Goal: Information Seeking & Learning: Understand process/instructions

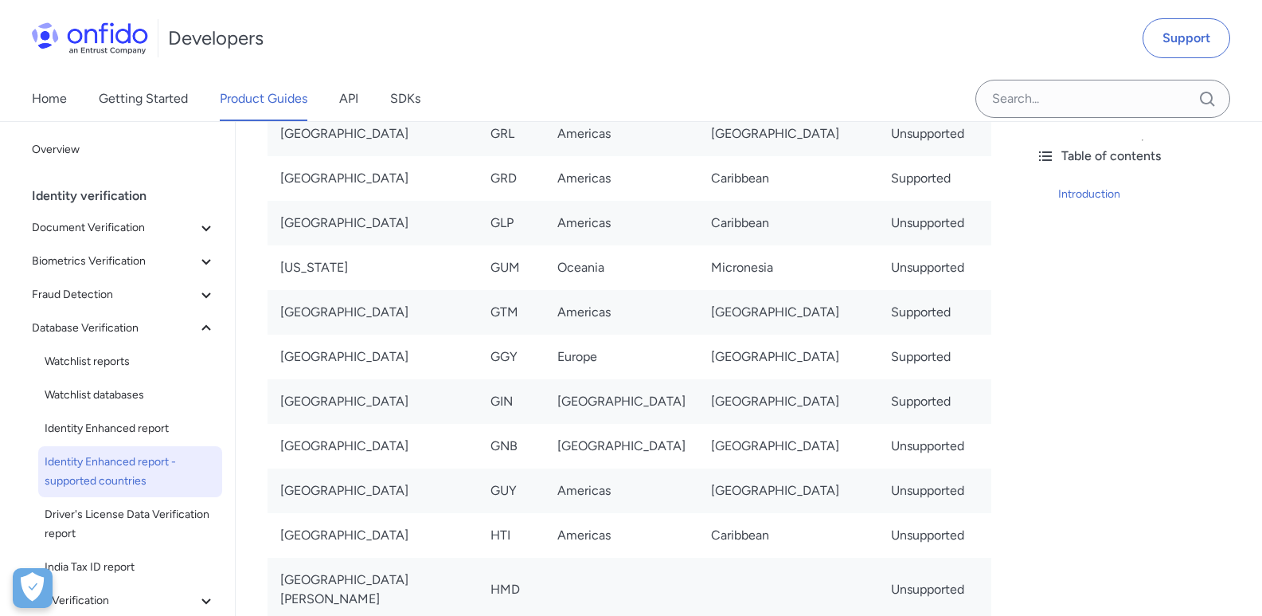
scroll to position [4142, 0]
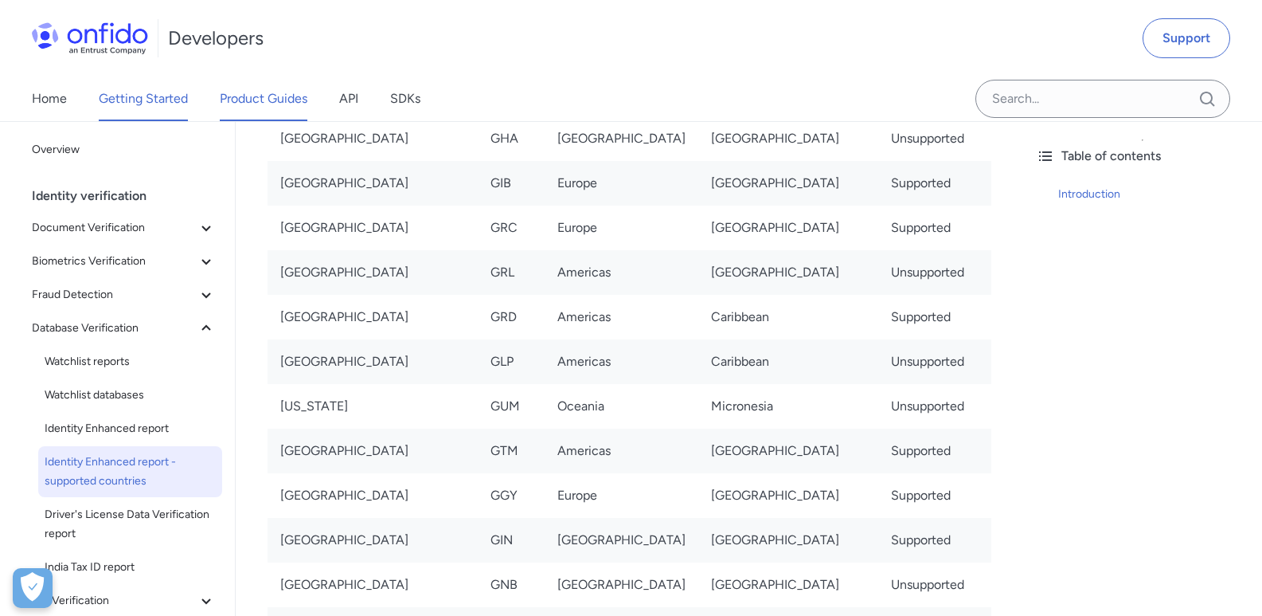
click at [174, 100] on link "Getting Started" at bounding box center [143, 98] width 89 height 45
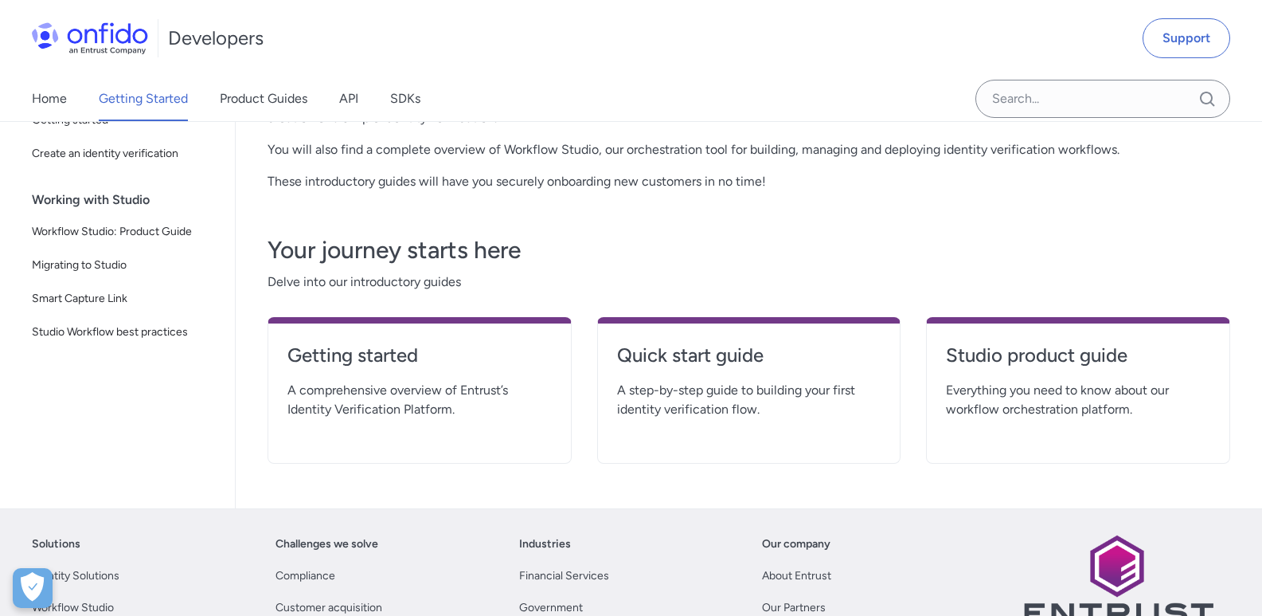
scroll to position [239, 0]
click at [398, 353] on h4 "Getting started" at bounding box center [420, 354] width 264 height 25
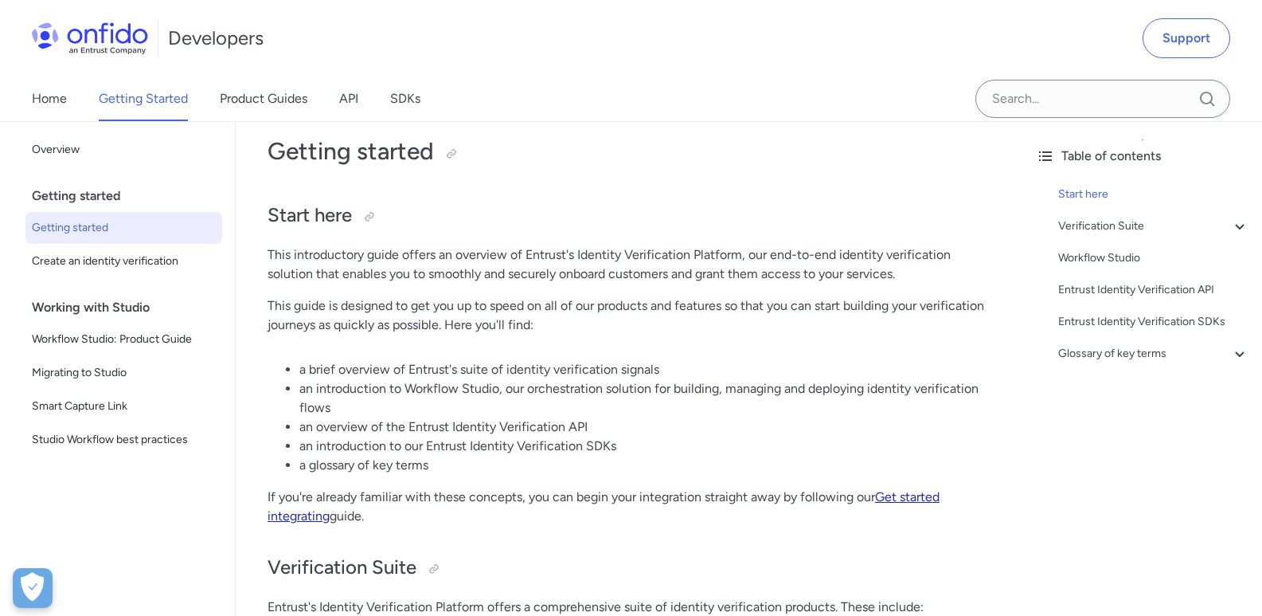
scroll to position [80, 0]
click at [1083, 197] on div "Start here" at bounding box center [1154, 194] width 191 height 19
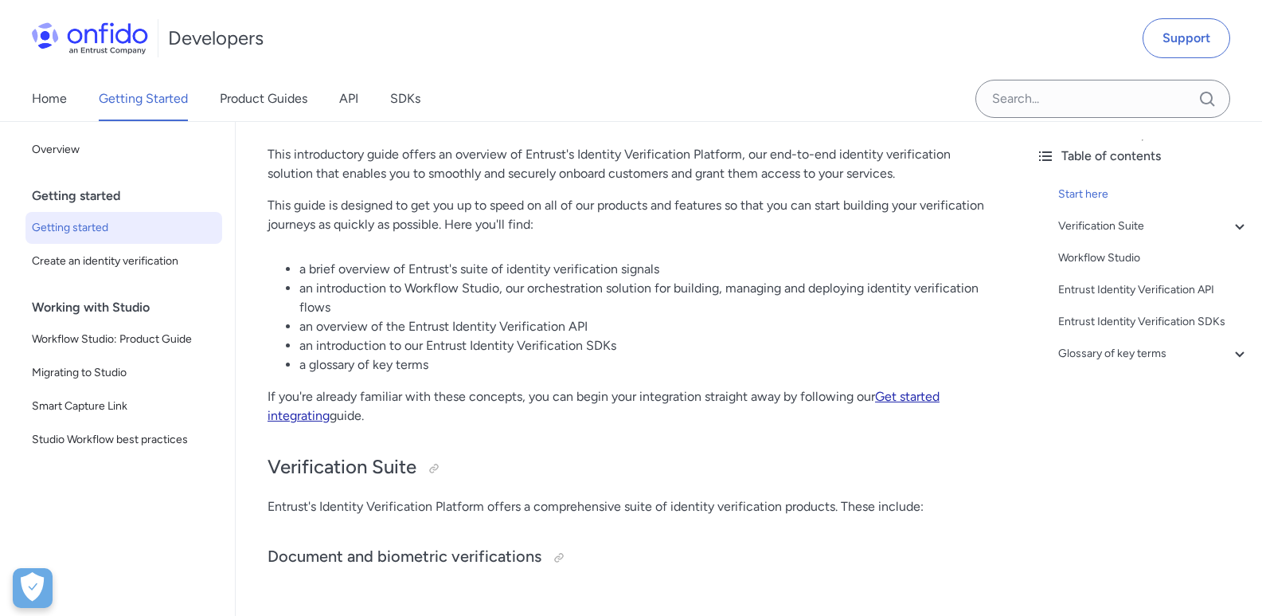
click at [925, 397] on link "Get started integrating" at bounding box center [604, 406] width 672 height 34
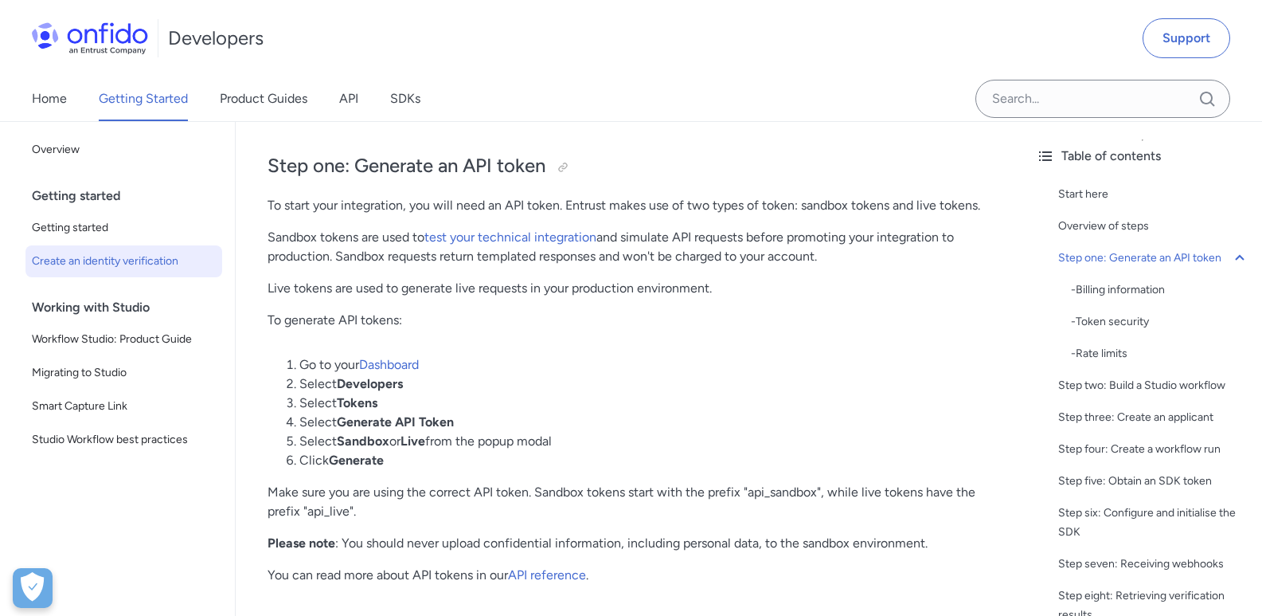
scroll to position [956, 0]
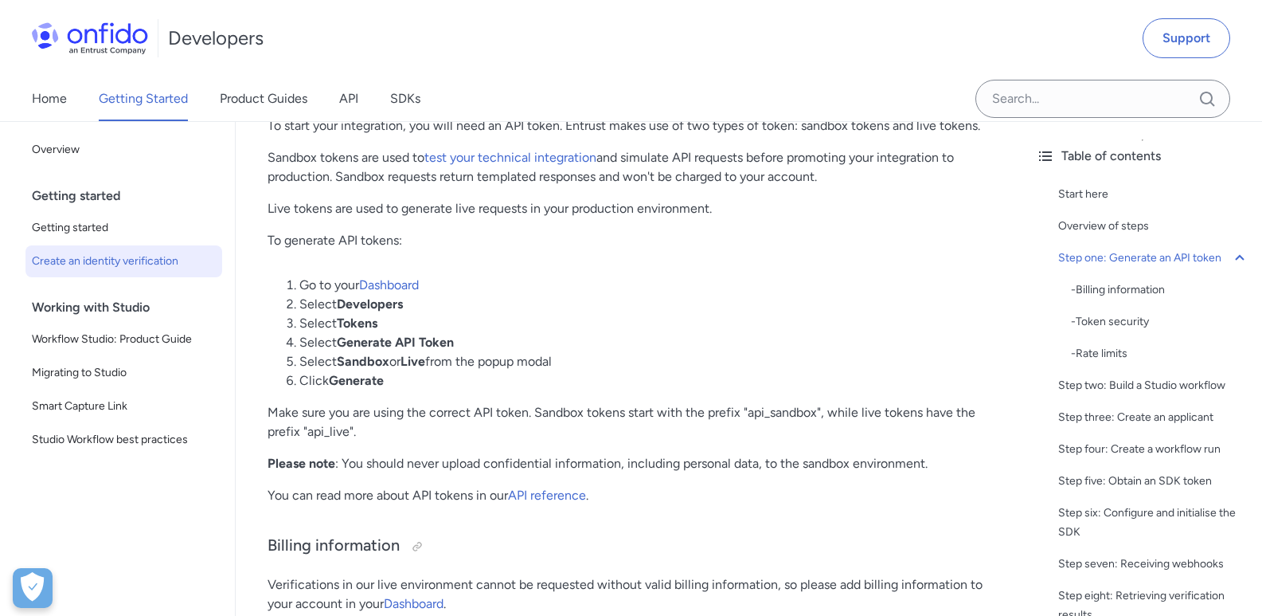
click at [82, 202] on div "Getting started" at bounding box center [130, 196] width 197 height 32
click at [87, 229] on span "Getting started" at bounding box center [124, 227] width 184 height 19
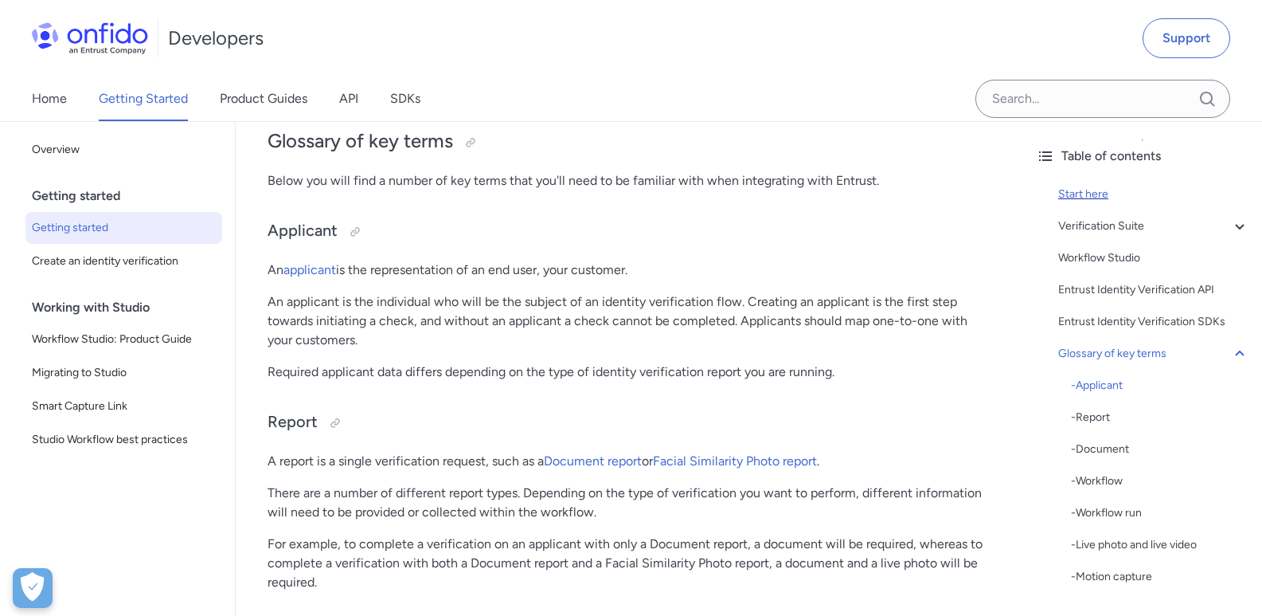
scroll to position [3546, 0]
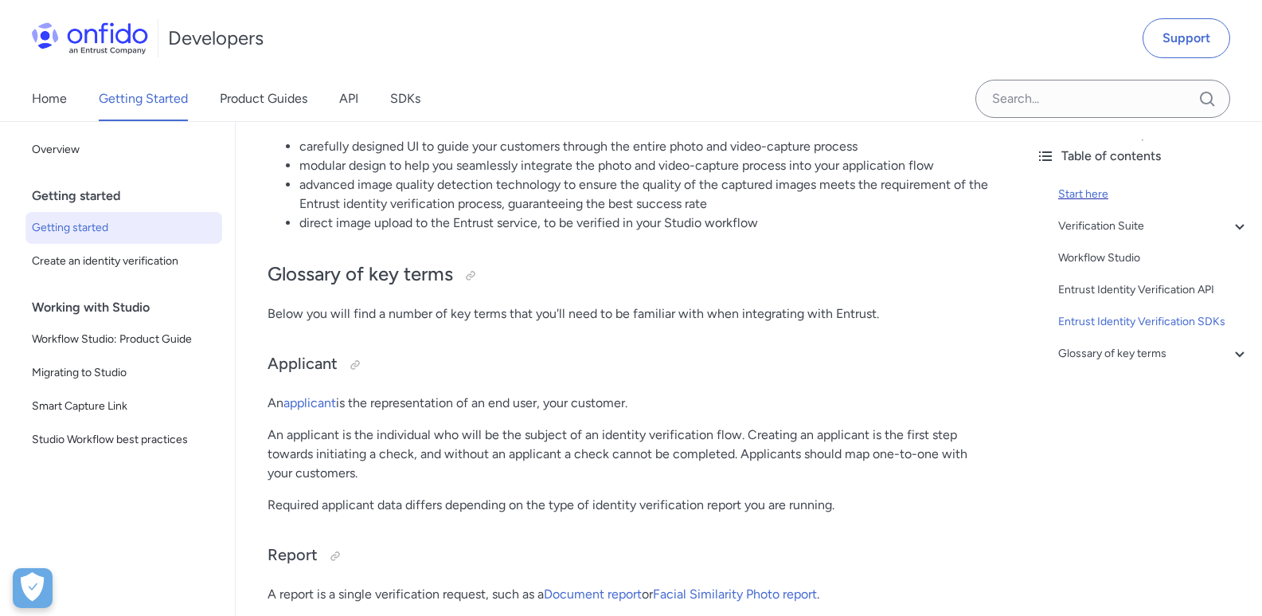
click at [1098, 191] on div "Start here" at bounding box center [1154, 194] width 191 height 19
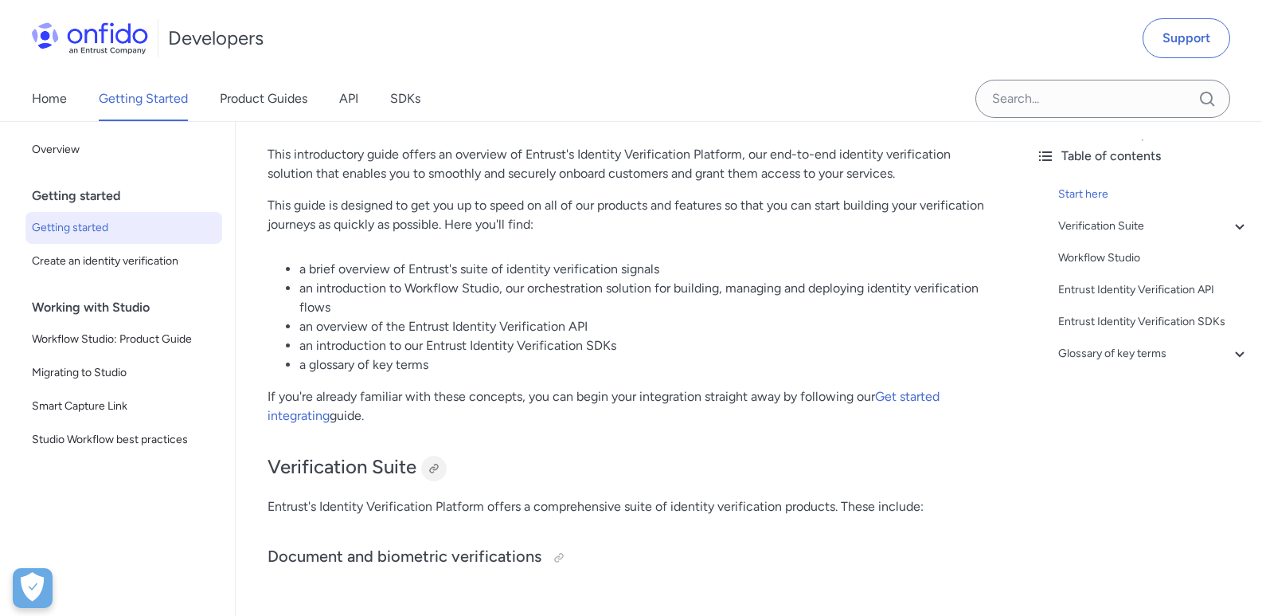
click at [431, 468] on div at bounding box center [434, 468] width 13 height 13
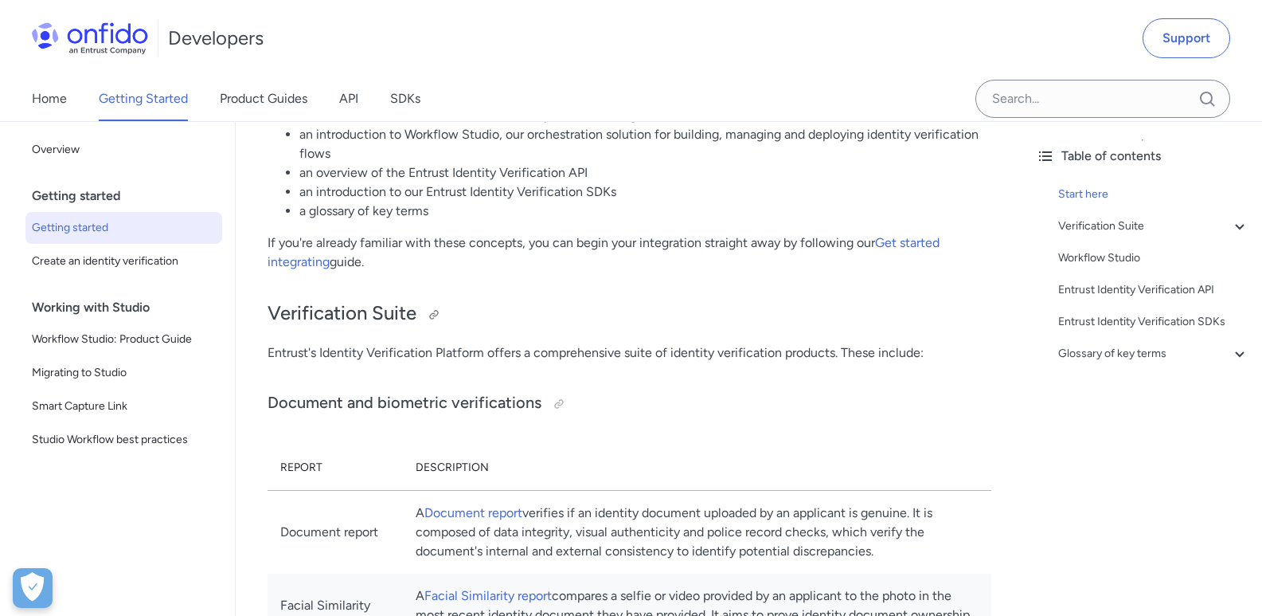
scroll to position [340, 0]
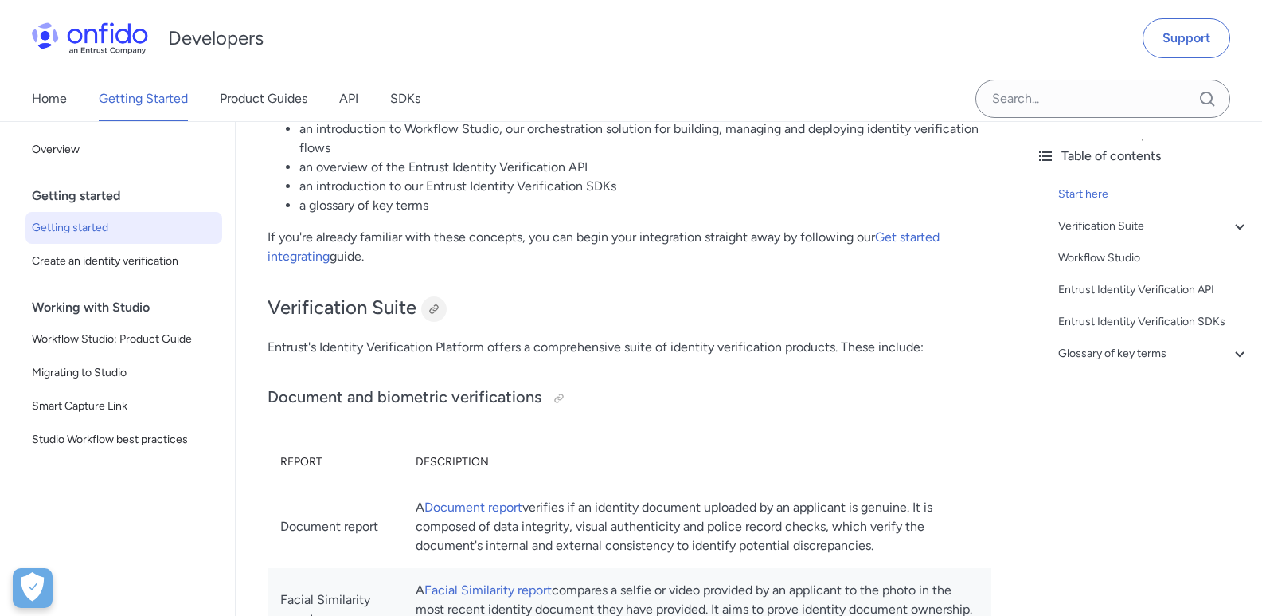
click at [431, 309] on div at bounding box center [434, 309] width 13 height 13
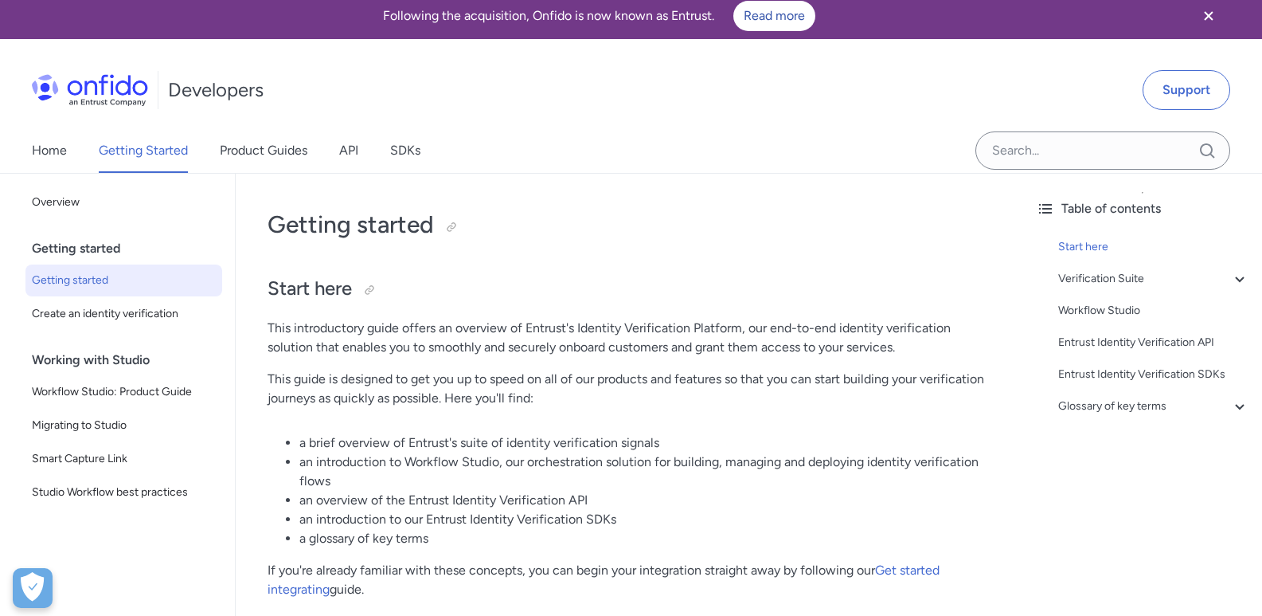
scroll to position [0, 0]
